Goal: Information Seeking & Learning: Check status

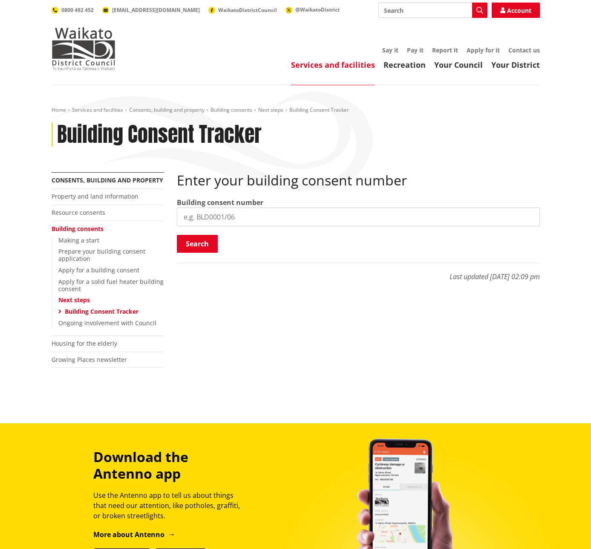
click at [243, 218] on input "search" at bounding box center [358, 216] width 363 height 19
click at [251, 218] on input "search" at bounding box center [358, 216] width 363 height 19
paste input "BLD0283/26"
type input "BLD0283/26"
click at [194, 245] on button "Search" at bounding box center [197, 244] width 41 height 18
